Goal: Task Accomplishment & Management: Use online tool/utility

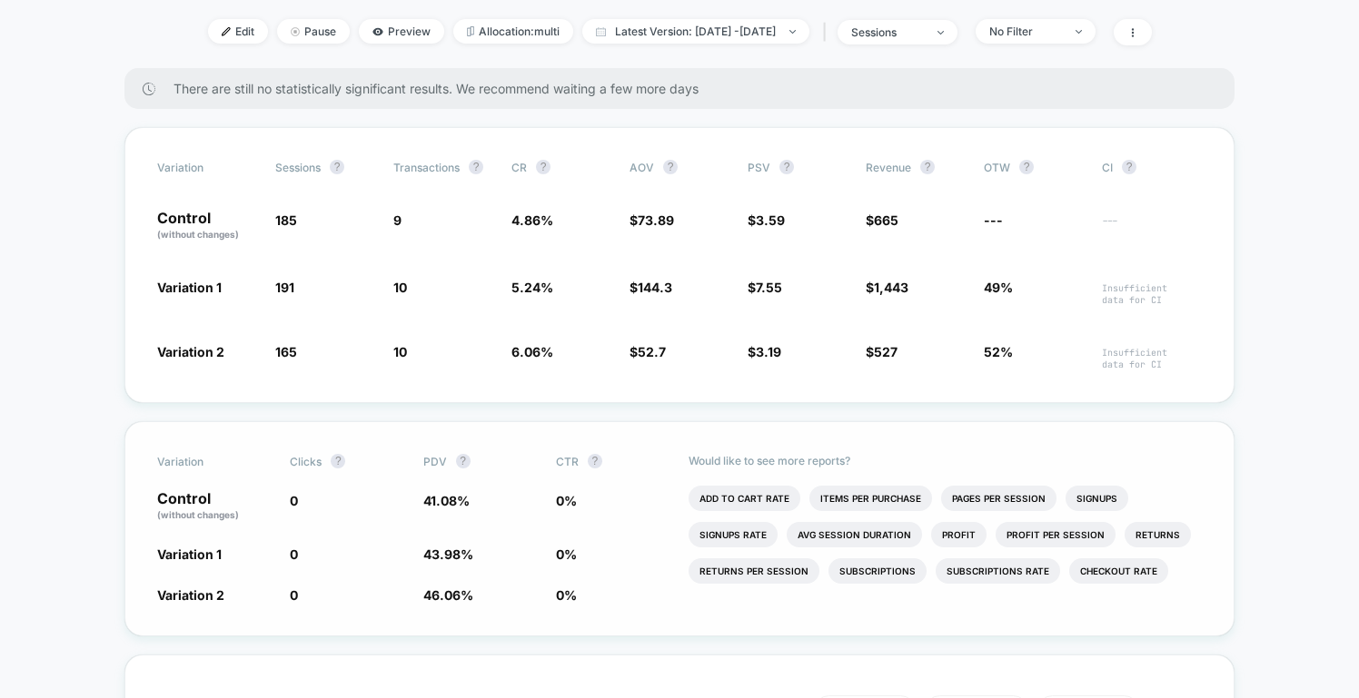
scroll to position [331, 0]
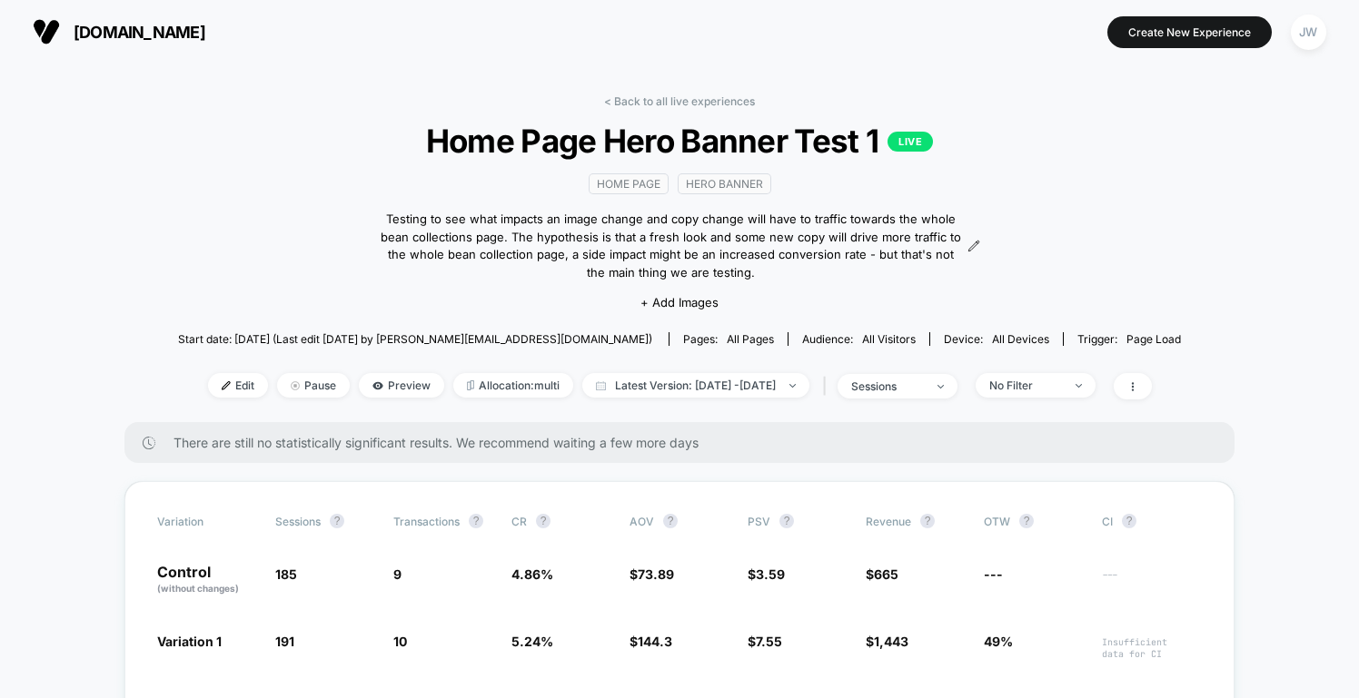
click at [692, 110] on div "< Back to all live experiences Home Page Hero Banner Test 1 LIVE home page hero…" at bounding box center [679, 258] width 1003 height 328
click at [697, 103] on link "< Back to all live experiences" at bounding box center [679, 101] width 151 height 14
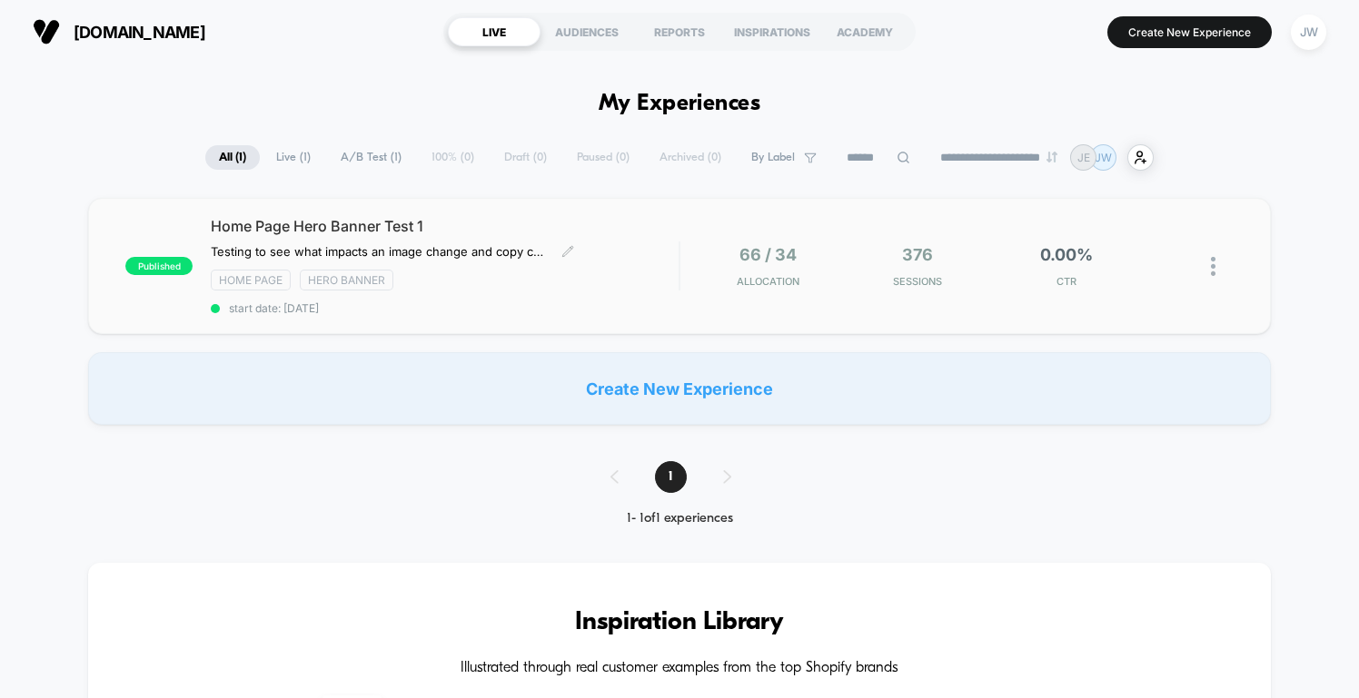
click at [413, 222] on span "Home Page Hero Banner Test 1" at bounding box center [445, 226] width 468 height 18
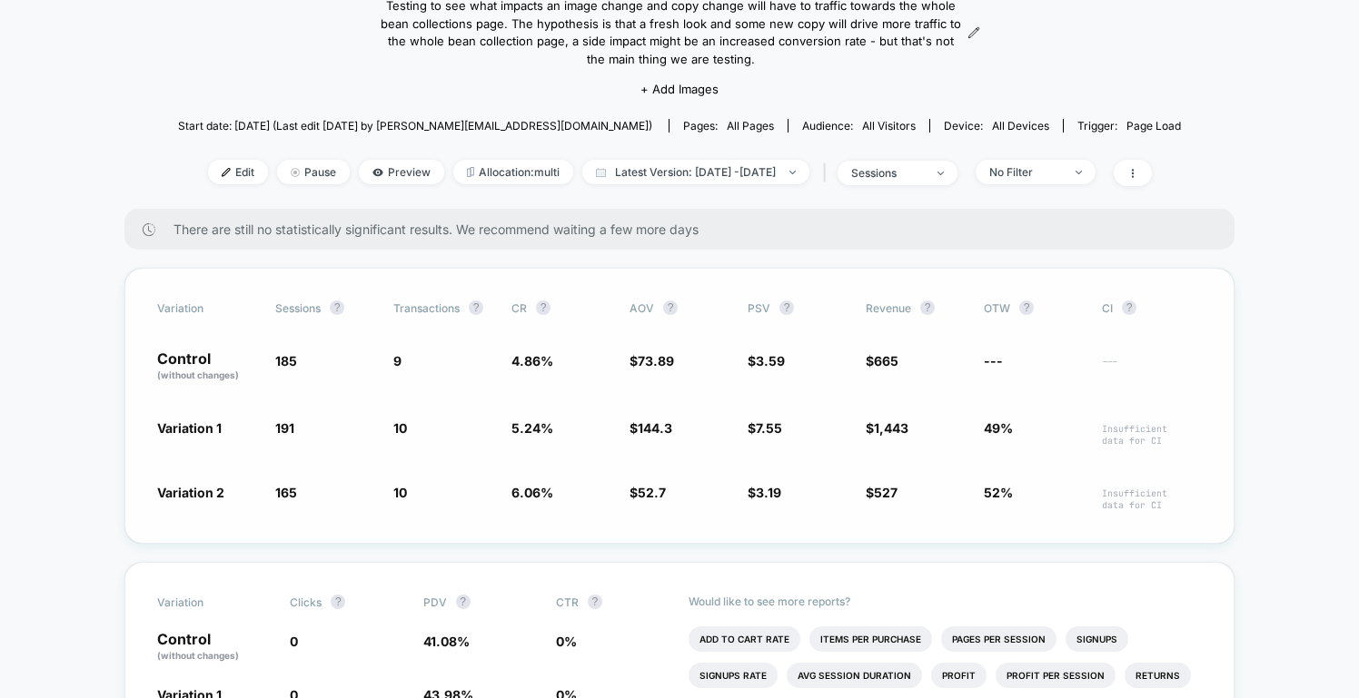
scroll to position [155, 0]
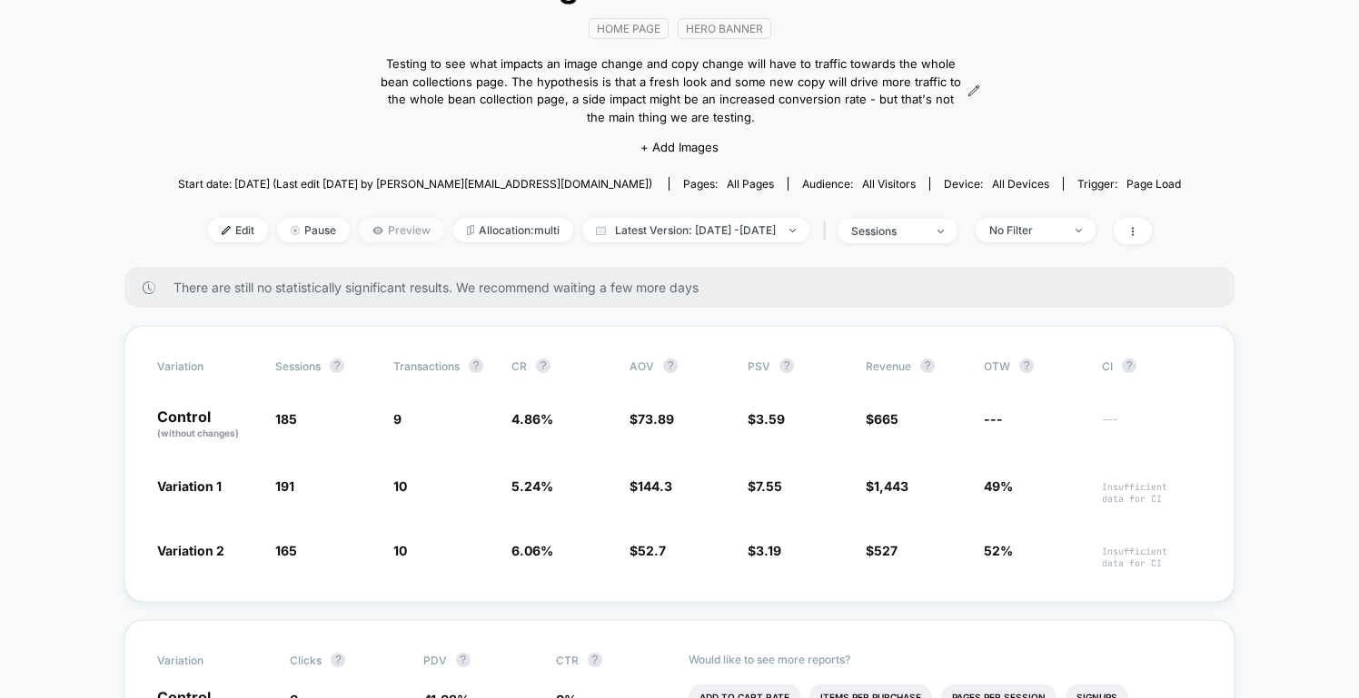
click at [362, 229] on span "Preview" at bounding box center [401, 230] width 85 height 25
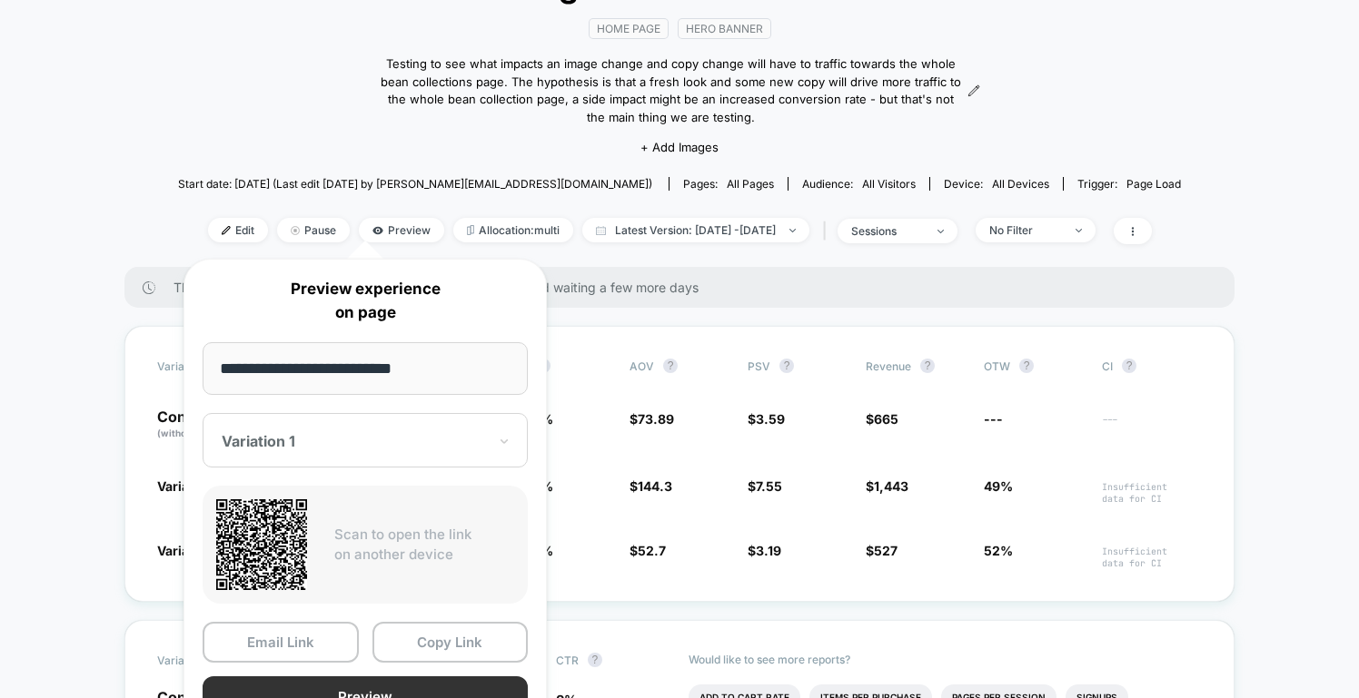
click at [388, 691] on button "Preview" at bounding box center [365, 697] width 325 height 41
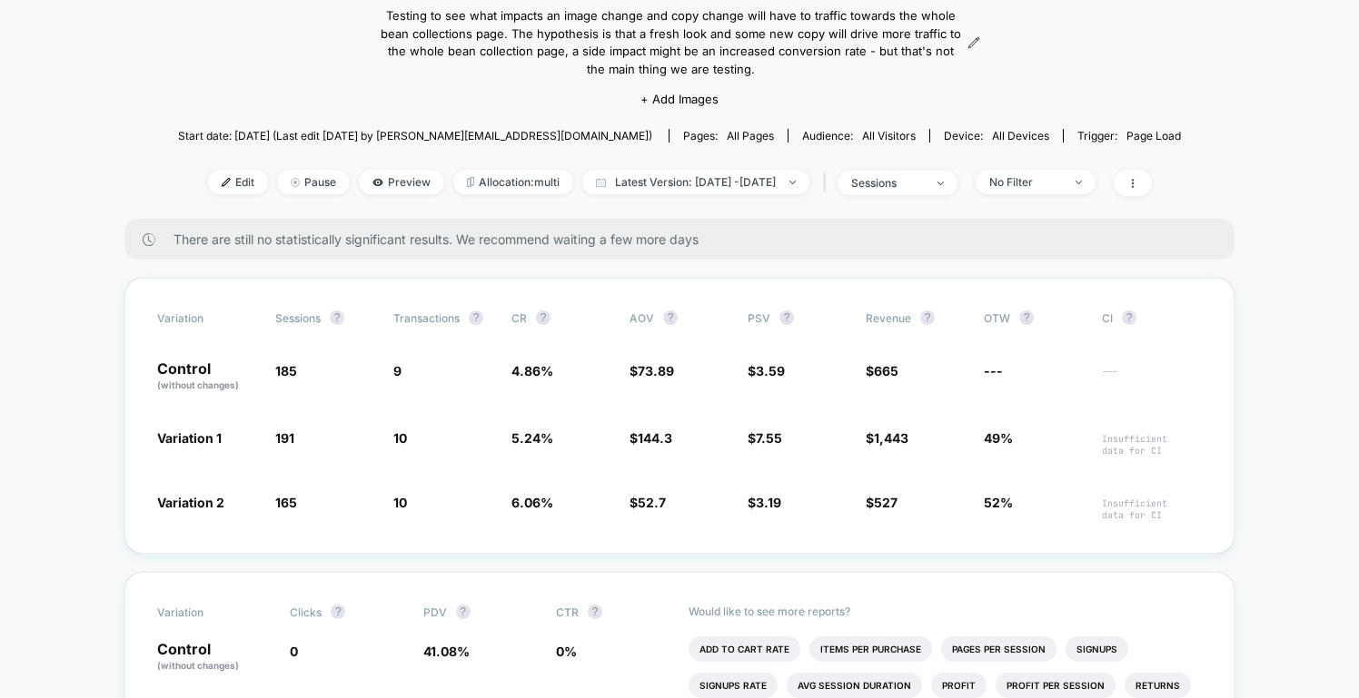
scroll to position [371, 0]
